Goal: Information Seeking & Learning: Compare options

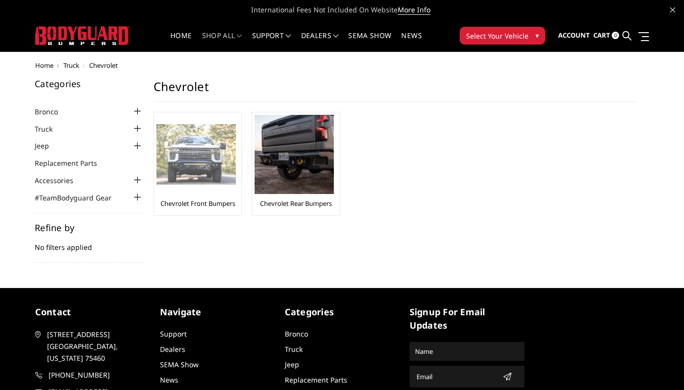
click at [207, 157] on img at bounding box center [196, 154] width 79 height 61
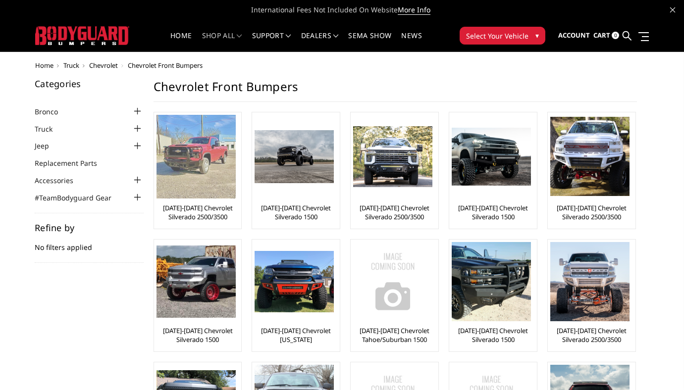
click at [214, 156] on img at bounding box center [196, 157] width 79 height 84
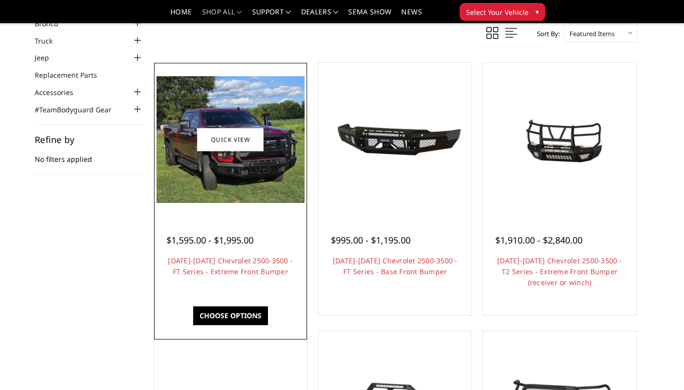
scroll to position [60, 0]
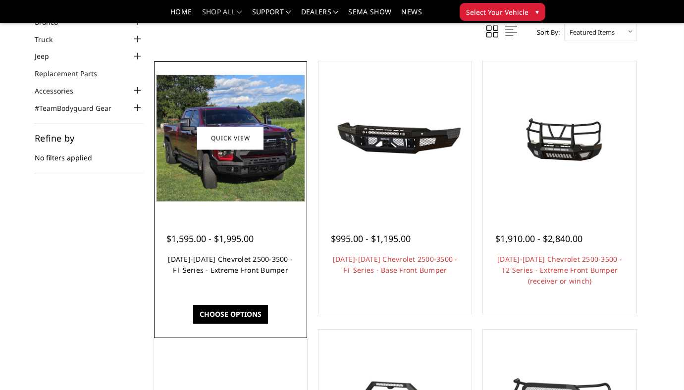
click at [217, 275] on link "[DATE]-[DATE] Chevrolet 2500-3500 - FT Series - Extreme Front Bumper" at bounding box center [230, 265] width 125 height 20
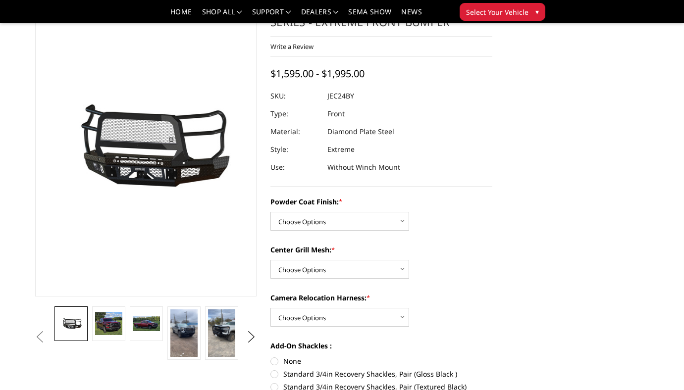
scroll to position [38, 0]
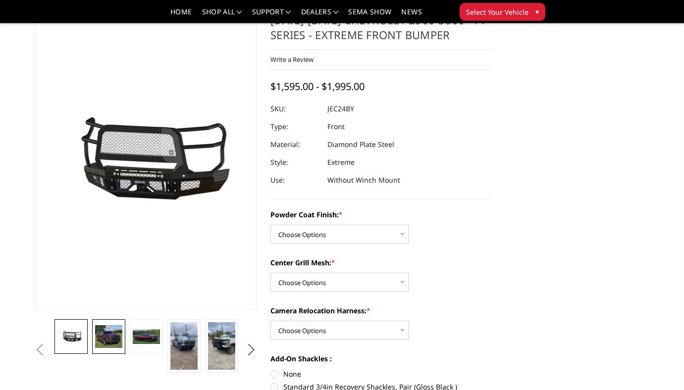
click at [105, 339] on img at bounding box center [108, 336] width 27 height 23
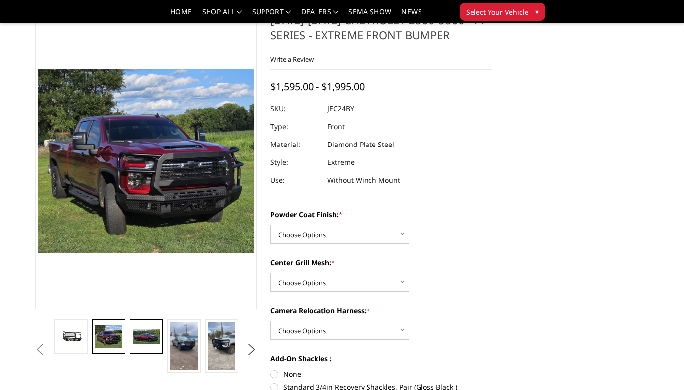
click at [152, 333] on img at bounding box center [146, 336] width 27 height 14
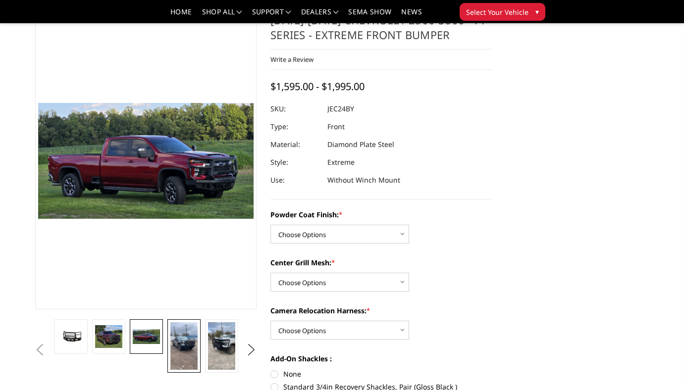
click at [174, 342] on img at bounding box center [183, 346] width 27 height 48
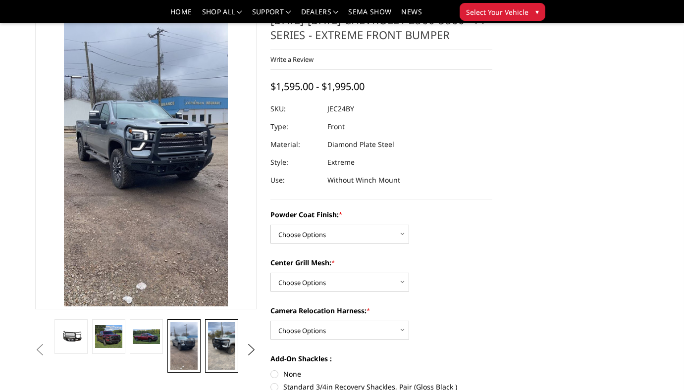
click at [222, 344] on img at bounding box center [221, 346] width 27 height 48
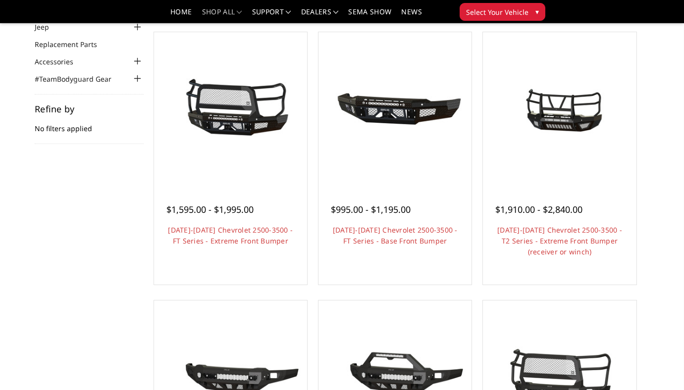
scroll to position [60, 0]
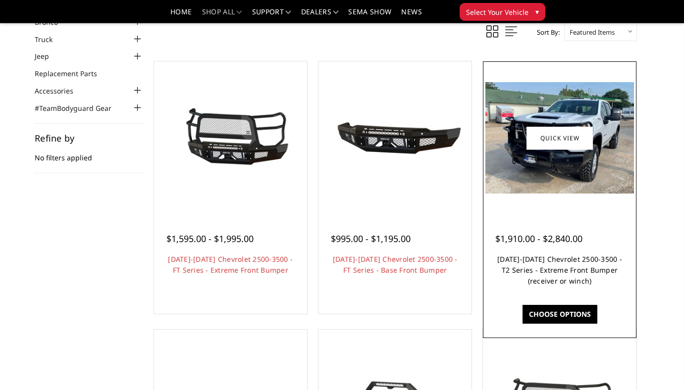
click at [551, 273] on link "[DATE]-[DATE] Chevrolet 2500-3500 - T2 Series - Extreme Front Bumper (receiver …" at bounding box center [559, 270] width 125 height 31
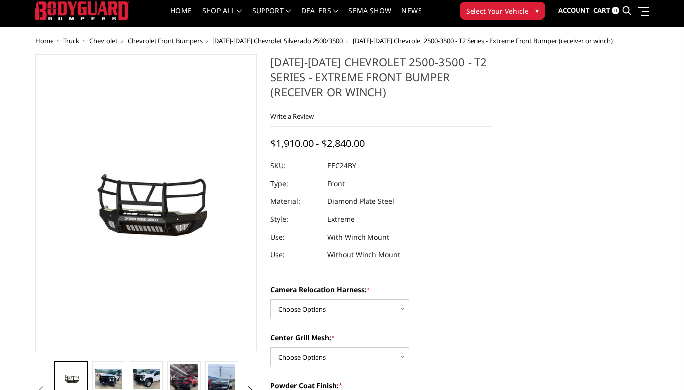
scroll to position [32, 0]
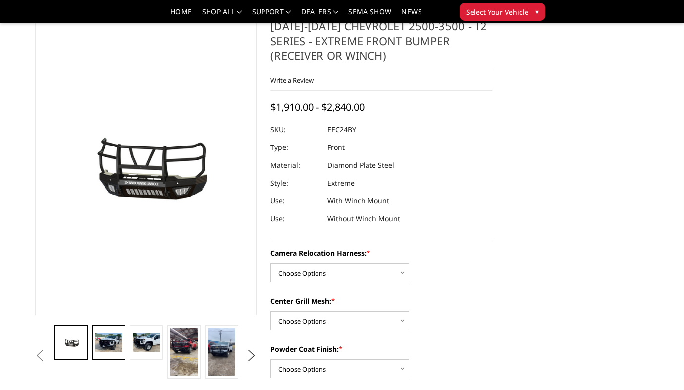
click at [102, 344] on img at bounding box center [108, 343] width 27 height 20
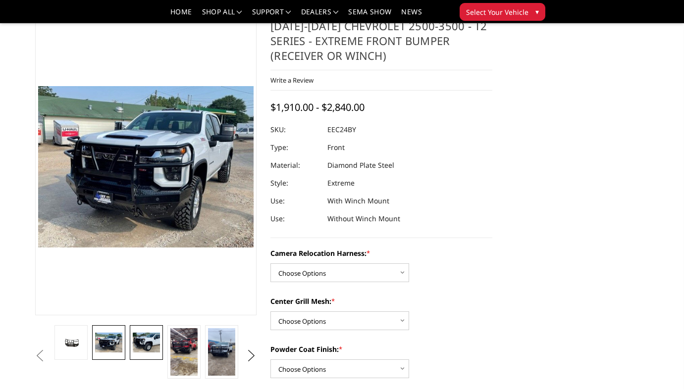
click at [139, 326] on link at bounding box center [146, 342] width 33 height 35
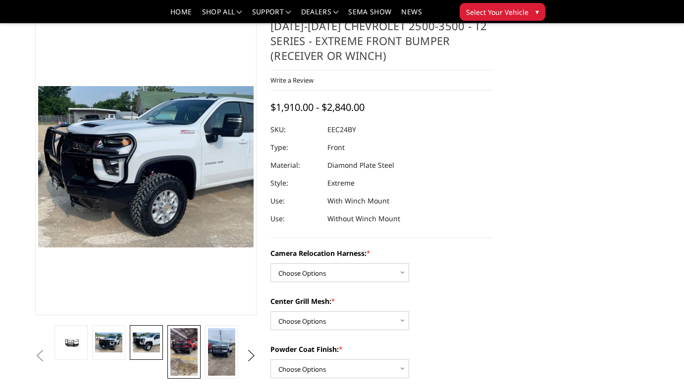
click at [176, 335] on img at bounding box center [183, 352] width 27 height 48
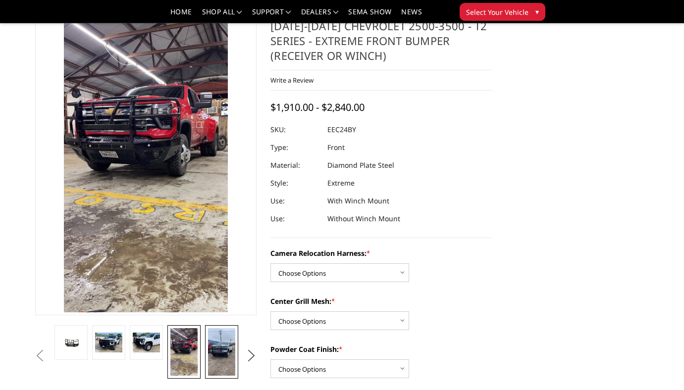
click at [213, 340] on img at bounding box center [221, 352] width 27 height 48
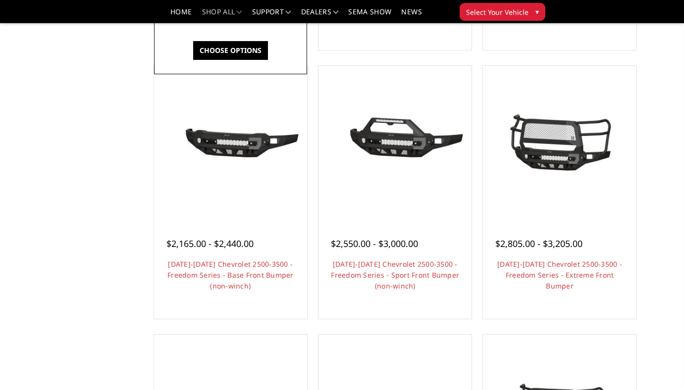
scroll to position [332, 0]
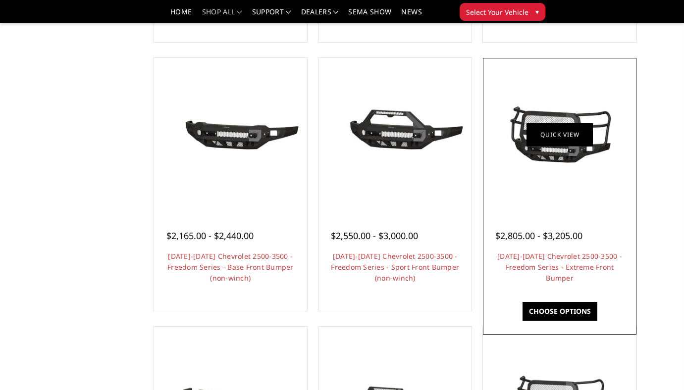
click at [549, 143] on link "Quick view" at bounding box center [559, 134] width 66 height 23
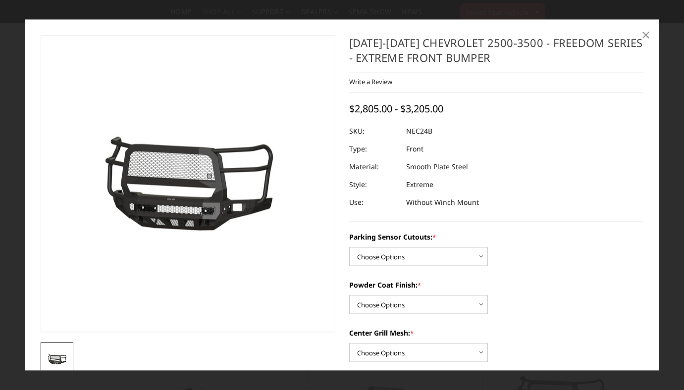
click at [644, 36] on span "×" at bounding box center [645, 34] width 9 height 21
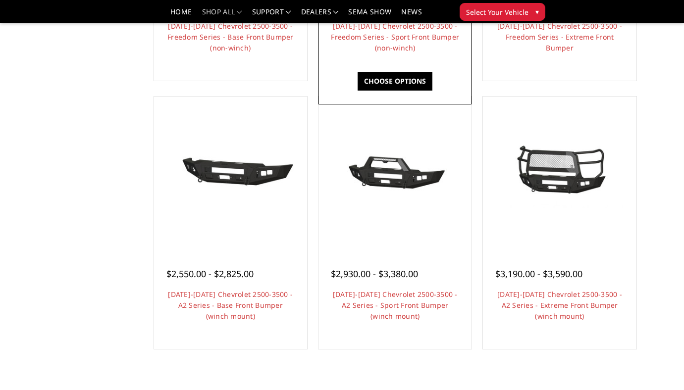
scroll to position [564, 0]
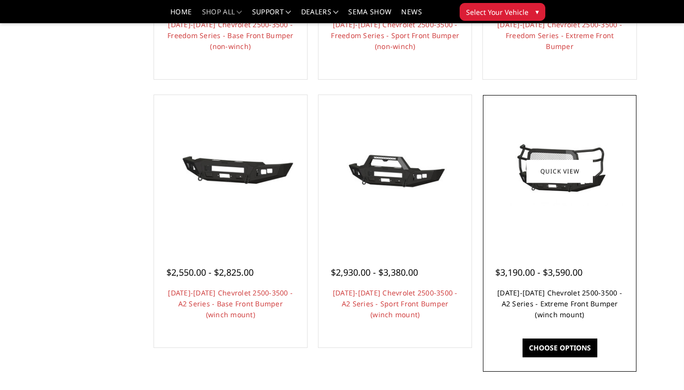
click at [543, 319] on link "[DATE]-[DATE] Chevrolet 2500-3500 - A2 Series - Extreme Front Bumper (winch mou…" at bounding box center [559, 303] width 125 height 31
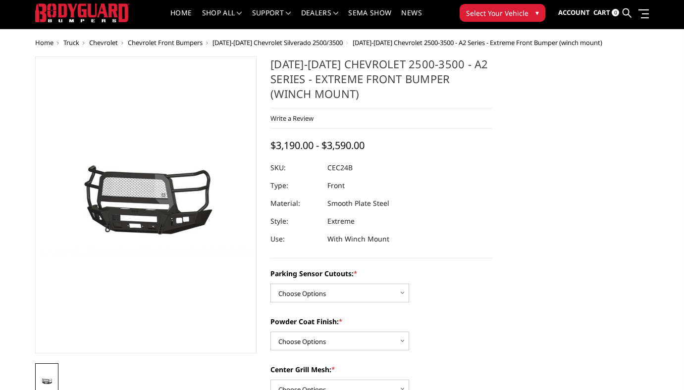
scroll to position [21, 0]
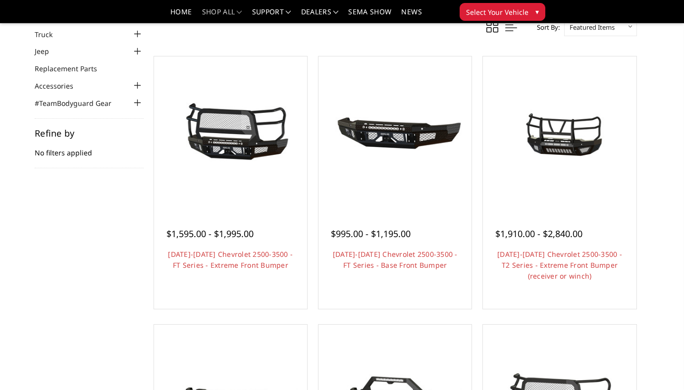
scroll to position [66, 0]
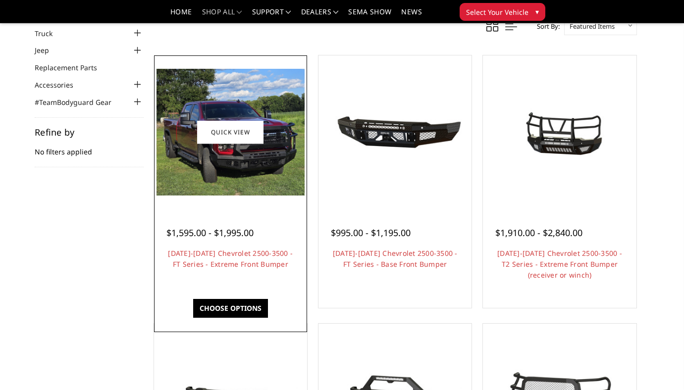
click at [222, 262] on h4 "[DATE]-[DATE] Chevrolet 2500-3500 - FT Series - Extreme Front Bumper" at bounding box center [230, 264] width 128 height 33
click at [221, 273] on h4 "[DATE]-[DATE] Chevrolet 2500-3500 - FT Series - Extreme Front Bumper" at bounding box center [230, 264] width 128 height 33
click at [221, 268] on link "[DATE]-[DATE] Chevrolet 2500-3500 - FT Series - Extreme Front Bumper" at bounding box center [230, 259] width 125 height 20
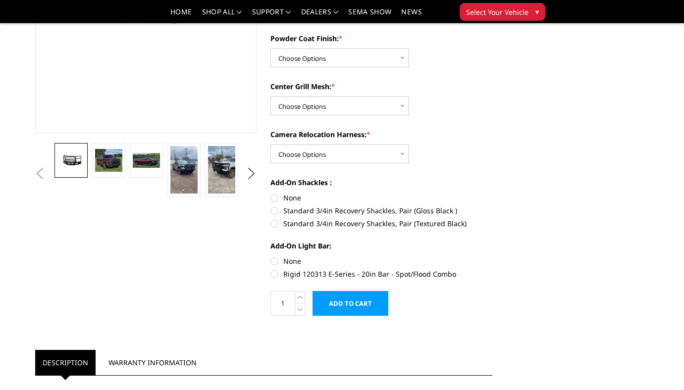
scroll to position [215, 0]
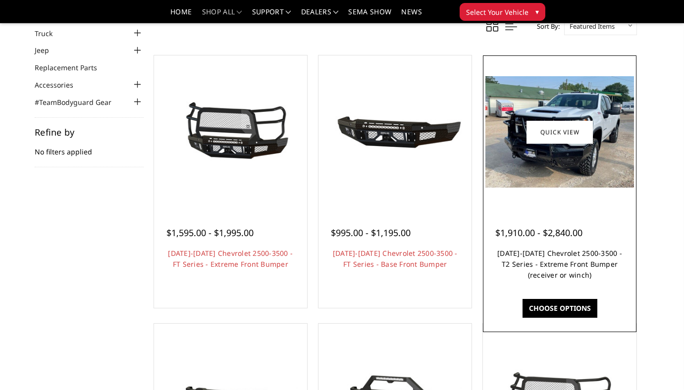
click at [568, 280] on link "[DATE]-[DATE] Chevrolet 2500-3500 - T2 Series - Extreme Front Bumper (receiver …" at bounding box center [559, 264] width 125 height 31
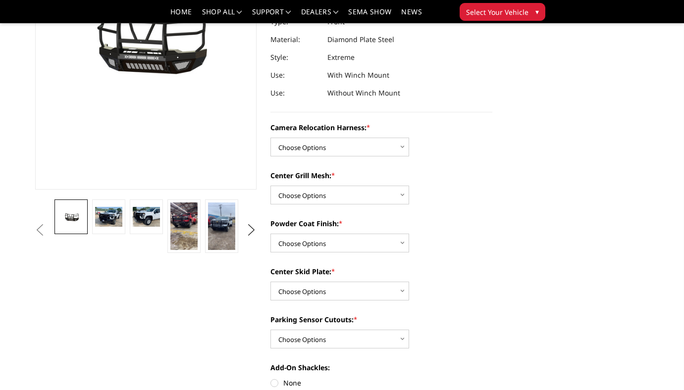
scroll to position [172, 0]
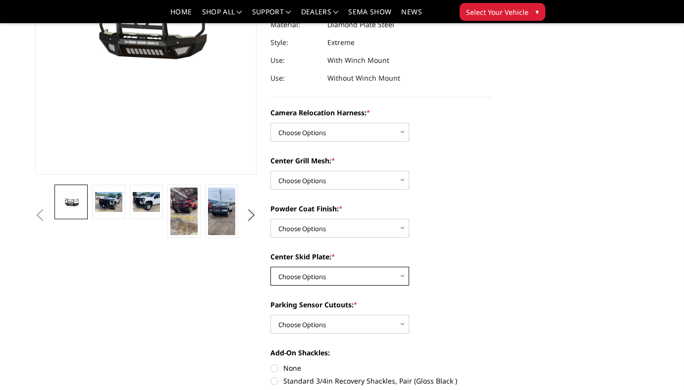
click at [370, 272] on select "Choose Options Winch Mount Skid Plate Standard Skid Plate (included) 2" Receive…" at bounding box center [339, 276] width 139 height 19
click at [211, 208] on img at bounding box center [221, 212] width 27 height 48
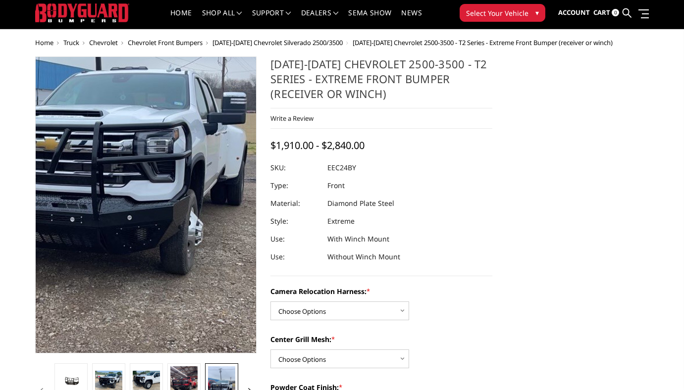
scroll to position [19, 0]
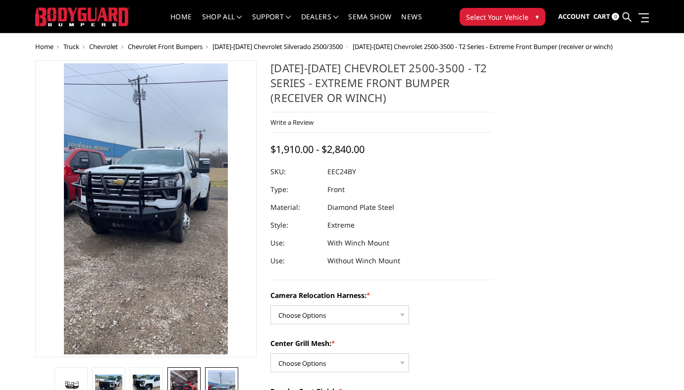
click at [186, 383] on img at bounding box center [183, 394] width 27 height 48
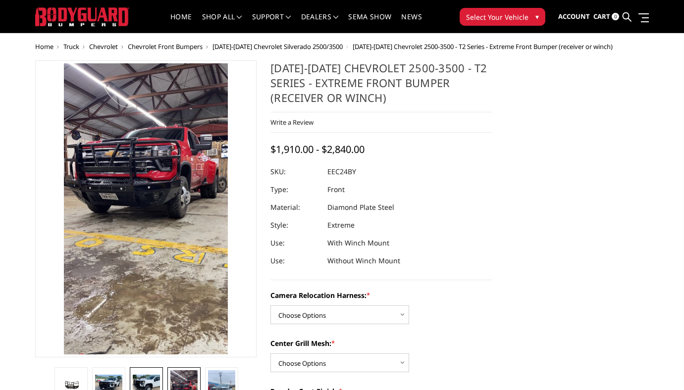
click at [149, 375] on img at bounding box center [146, 385] width 27 height 20
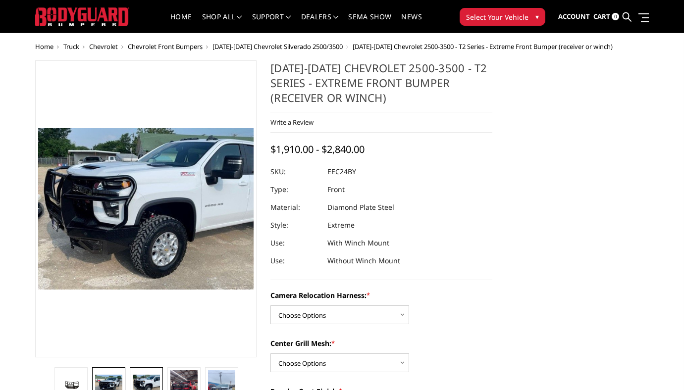
click at [118, 376] on img at bounding box center [108, 385] width 27 height 20
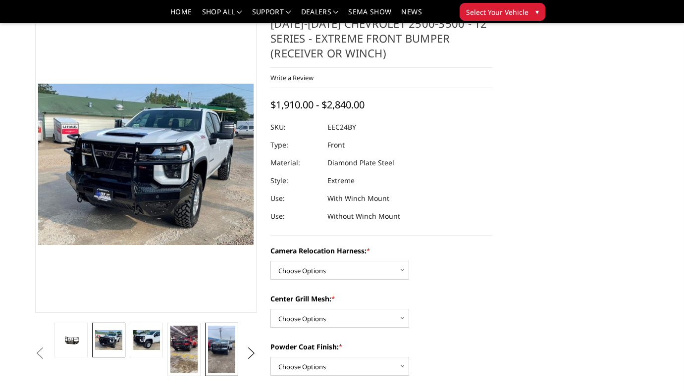
scroll to position [43, 0]
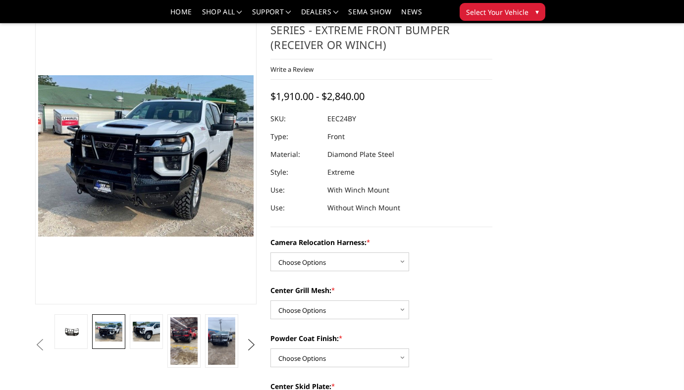
click at [251, 347] on button "Next" at bounding box center [251, 345] width 15 height 15
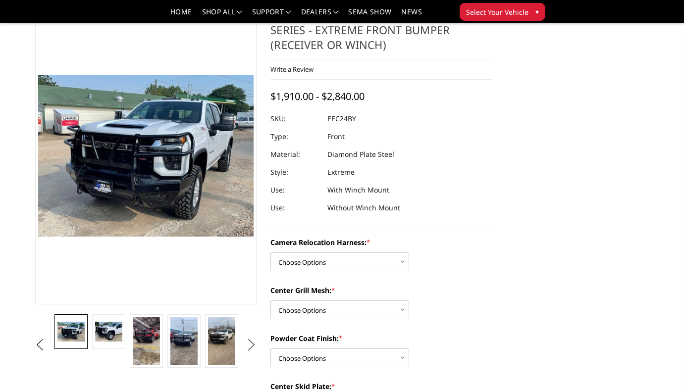
click at [251, 347] on button "Next" at bounding box center [251, 345] width 15 height 15
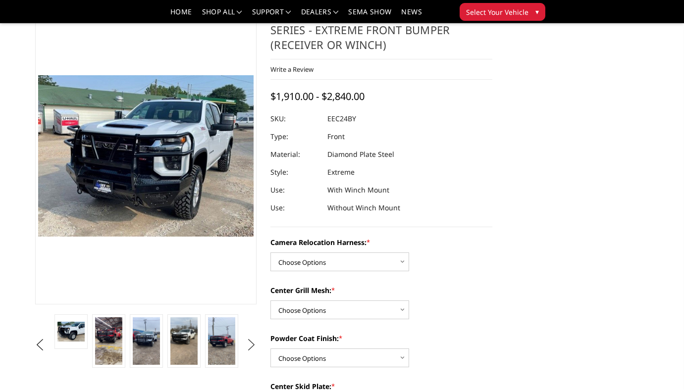
click at [251, 347] on button "Next" at bounding box center [251, 345] width 15 height 15
click at [224, 345] on img at bounding box center [221, 341] width 27 height 48
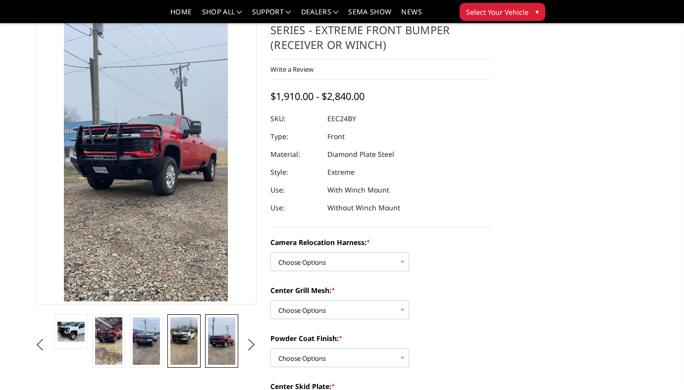
click at [183, 342] on img at bounding box center [183, 341] width 27 height 48
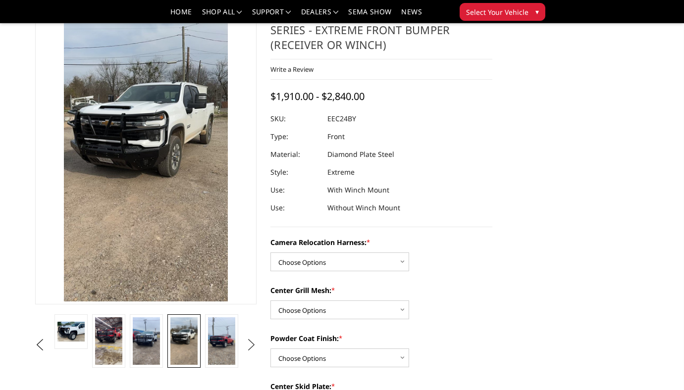
click at [251, 344] on button "Next" at bounding box center [251, 345] width 15 height 15
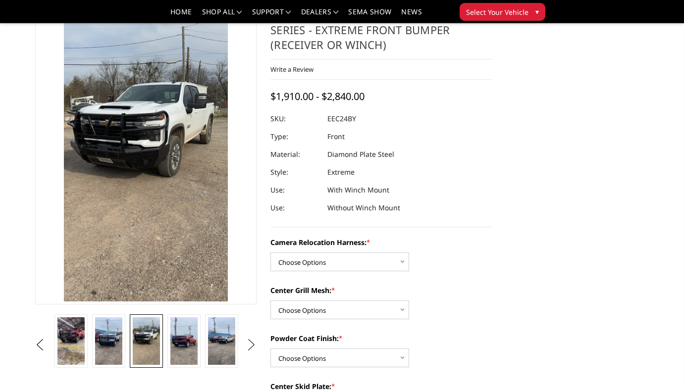
click at [251, 344] on button "Next" at bounding box center [251, 345] width 15 height 15
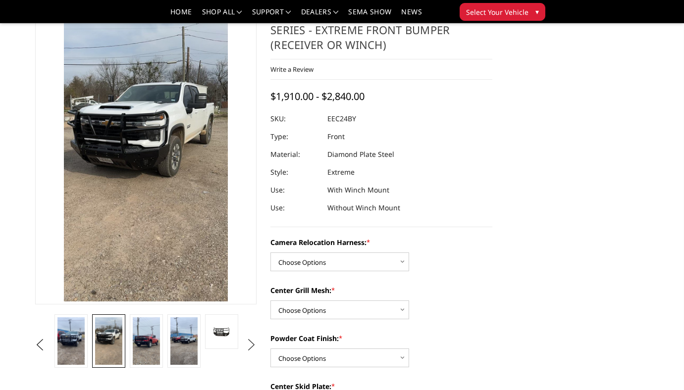
click at [251, 344] on button "Next" at bounding box center [251, 345] width 15 height 15
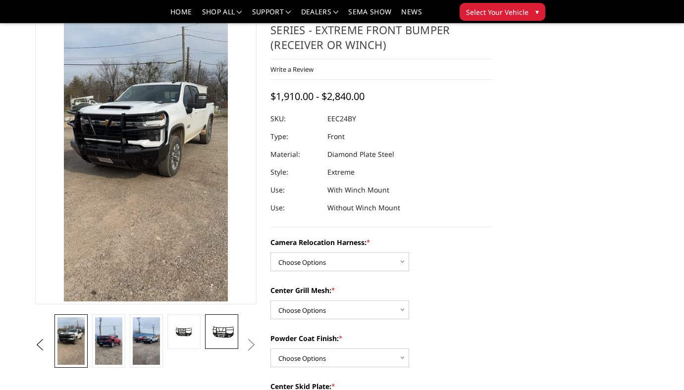
click at [216, 336] on img at bounding box center [221, 331] width 27 height 15
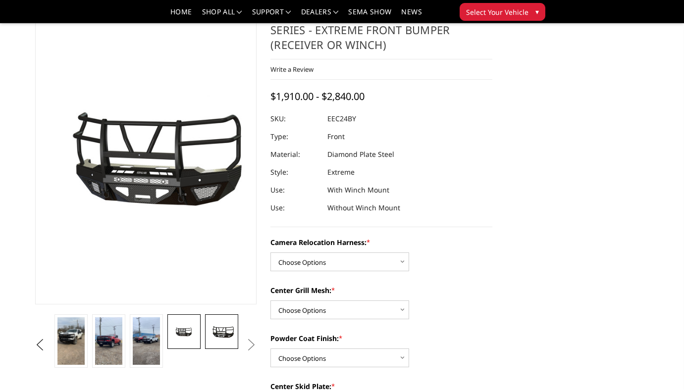
click at [186, 338] on img at bounding box center [183, 332] width 27 height 14
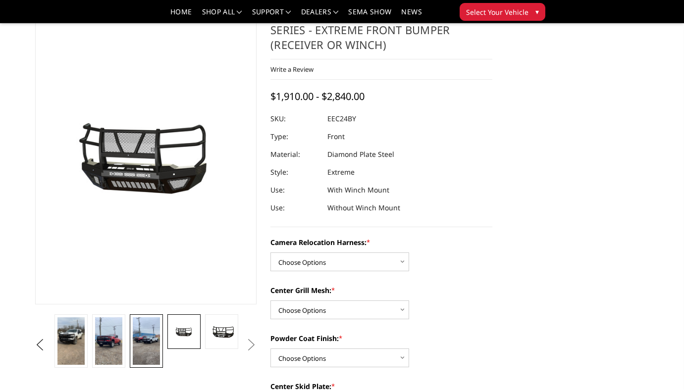
click at [150, 344] on img at bounding box center [146, 341] width 27 height 48
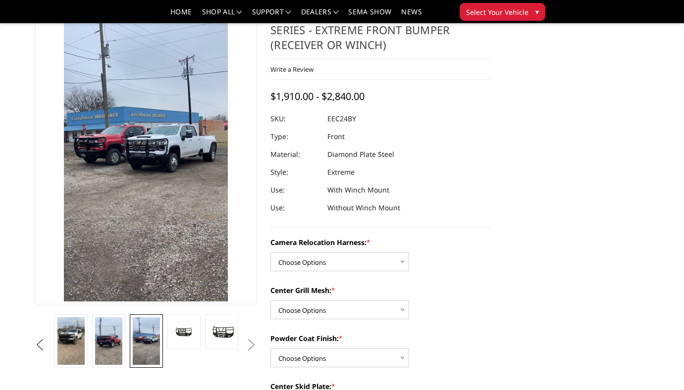
click at [40, 349] on button "Previous" at bounding box center [40, 345] width 15 height 15
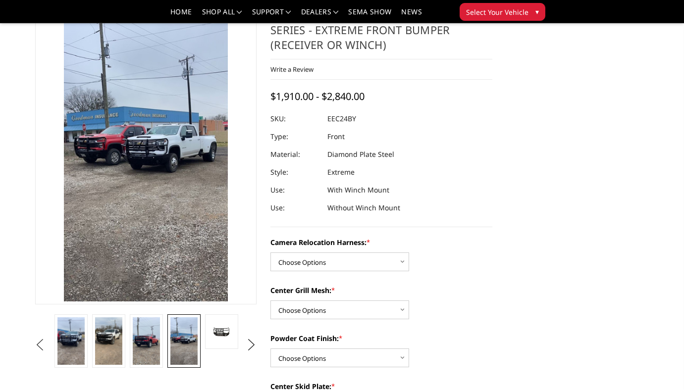
click at [40, 349] on button "Previous" at bounding box center [40, 345] width 15 height 15
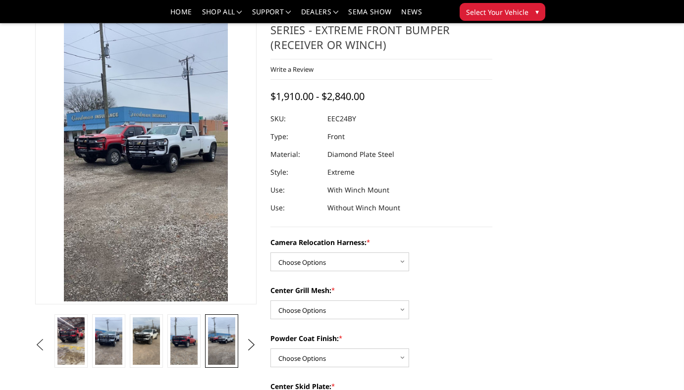
click at [40, 349] on button "Previous" at bounding box center [40, 345] width 15 height 15
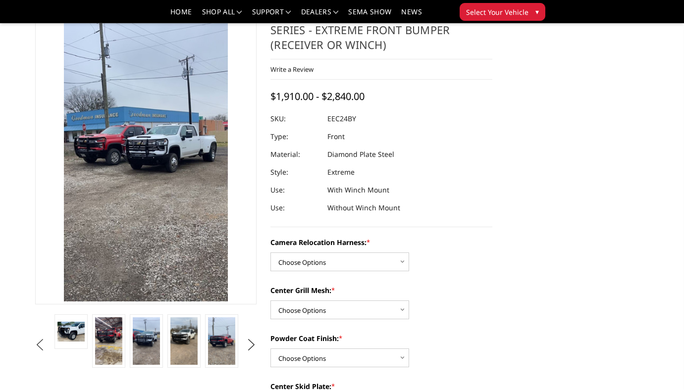
click at [40, 349] on button "Previous" at bounding box center [40, 345] width 15 height 15
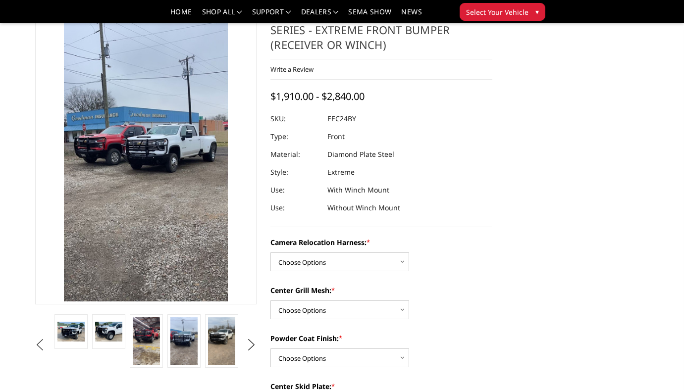
click at [40, 349] on button "Previous" at bounding box center [40, 345] width 15 height 15
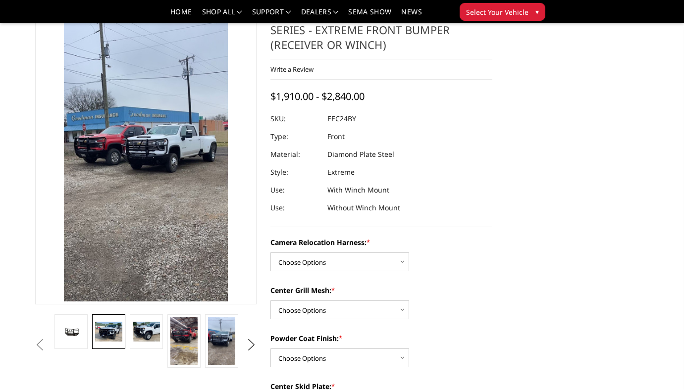
click at [106, 334] on img at bounding box center [108, 332] width 27 height 20
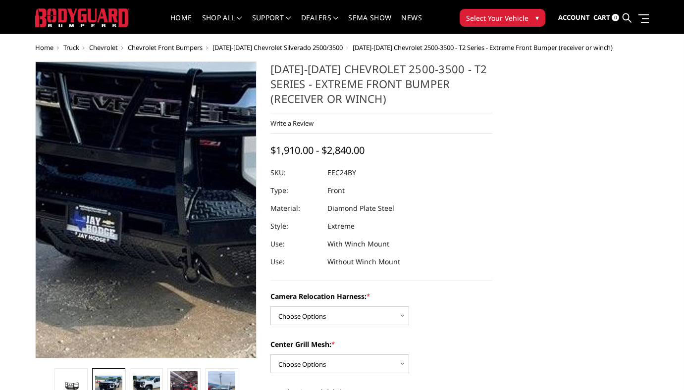
scroll to position [16, 0]
